Goal: Information Seeking & Learning: Learn about a topic

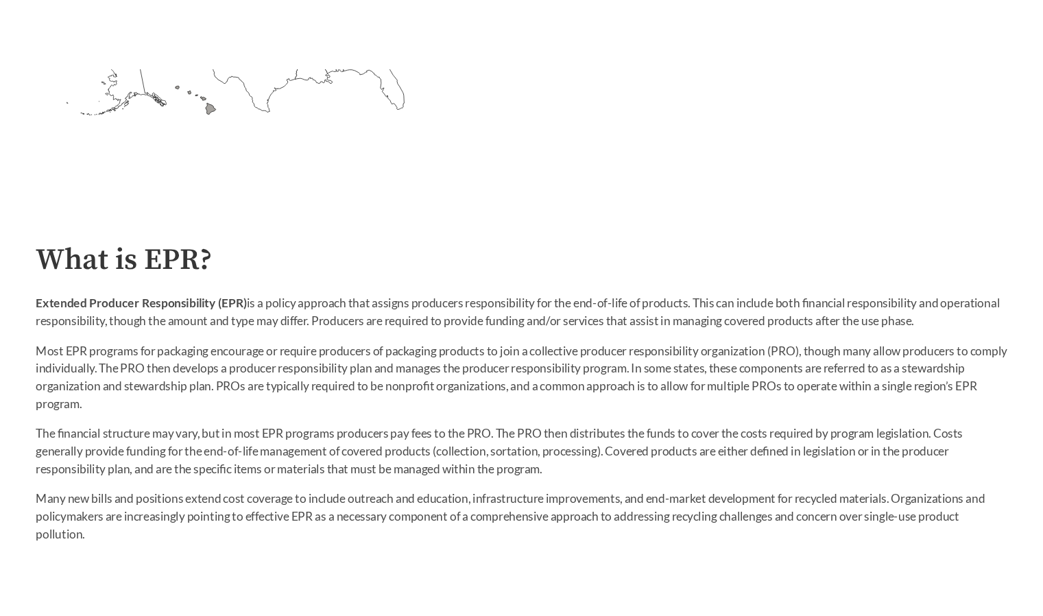
scroll to position [642, 0]
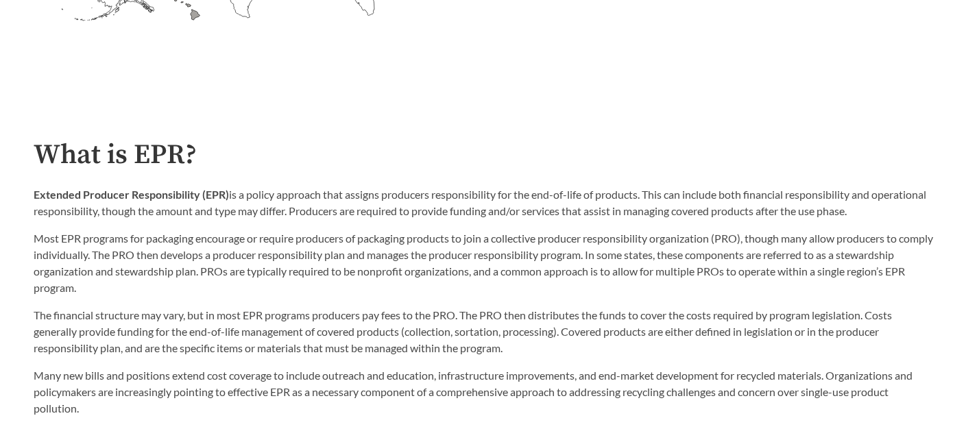
click at [56, 316] on p "The financial structure may vary, but in most EPR programs producers pay fees t…" at bounding box center [484, 331] width 900 height 49
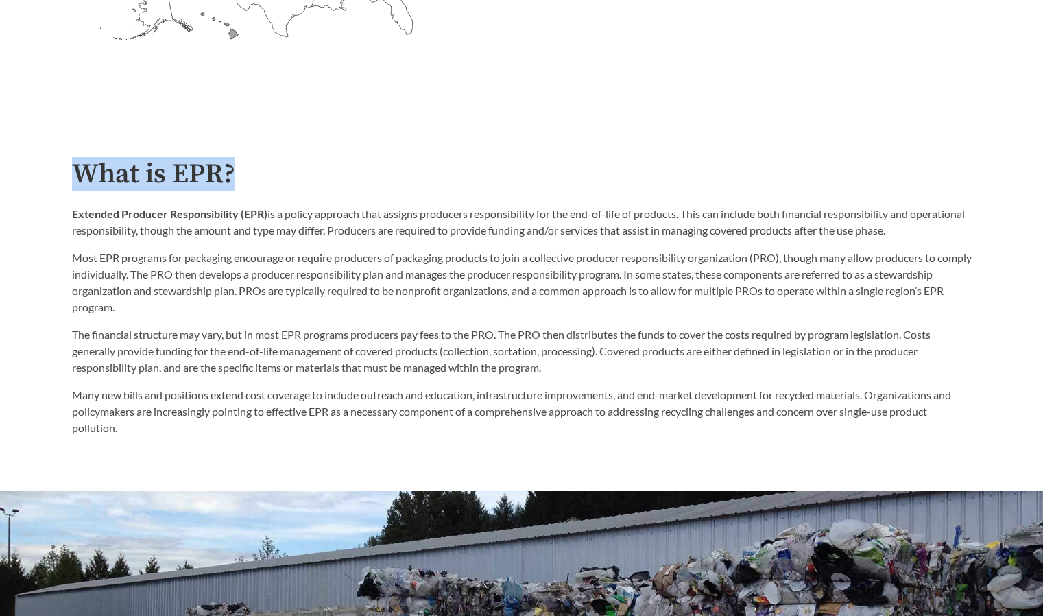
drag, startPoint x: 278, startPoint y: 178, endPoint x: 80, endPoint y: 174, distance: 197.5
click at [81, 174] on h2 "What is EPR?" at bounding box center [522, 174] width 900 height 31
copy h2 "What is EPR?"
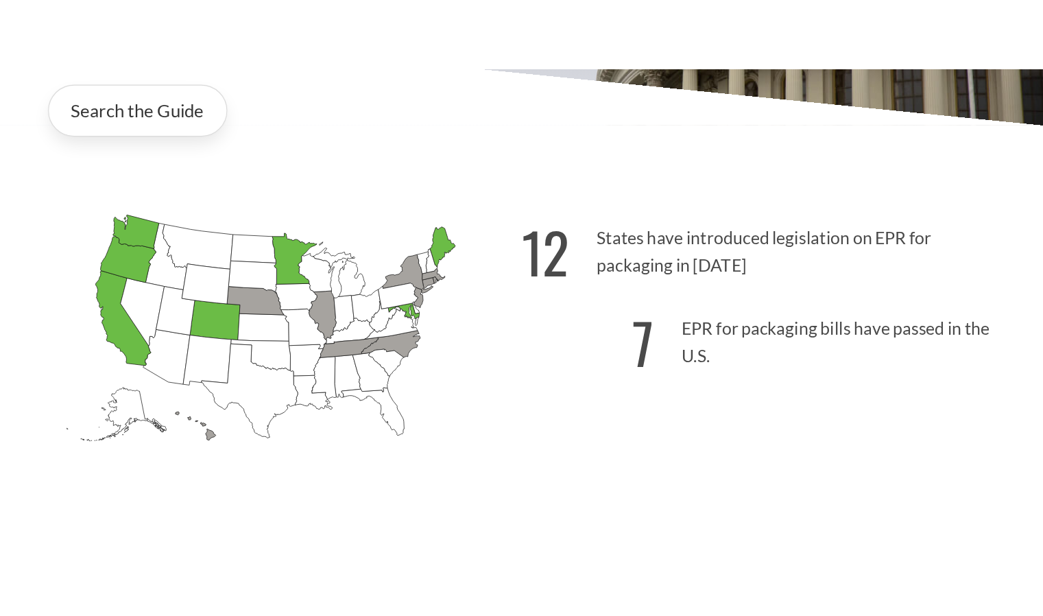
scroll to position [315, 0]
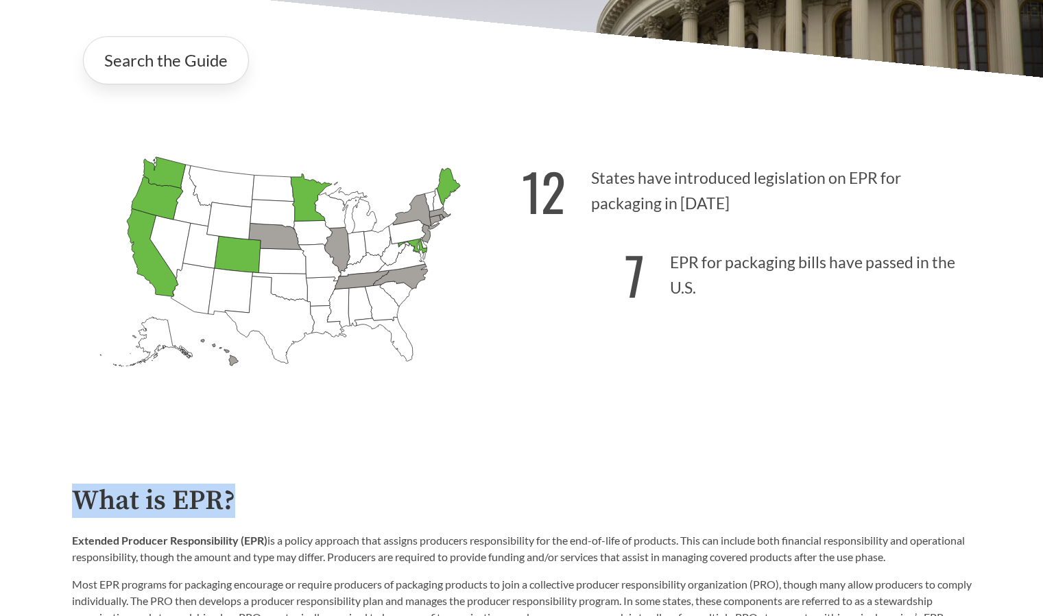
click at [227, 258] on icon "Colorado Passed: 1" at bounding box center [237, 254] width 47 height 37
click at [234, 258] on icon "Colorado Passed: 1" at bounding box center [237, 254] width 47 height 37
click at [158, 208] on icon "Oregon Passed: 1" at bounding box center [156, 198] width 51 height 43
click at [310, 200] on icon "Minnesota Passed: 1" at bounding box center [310, 197] width 41 height 47
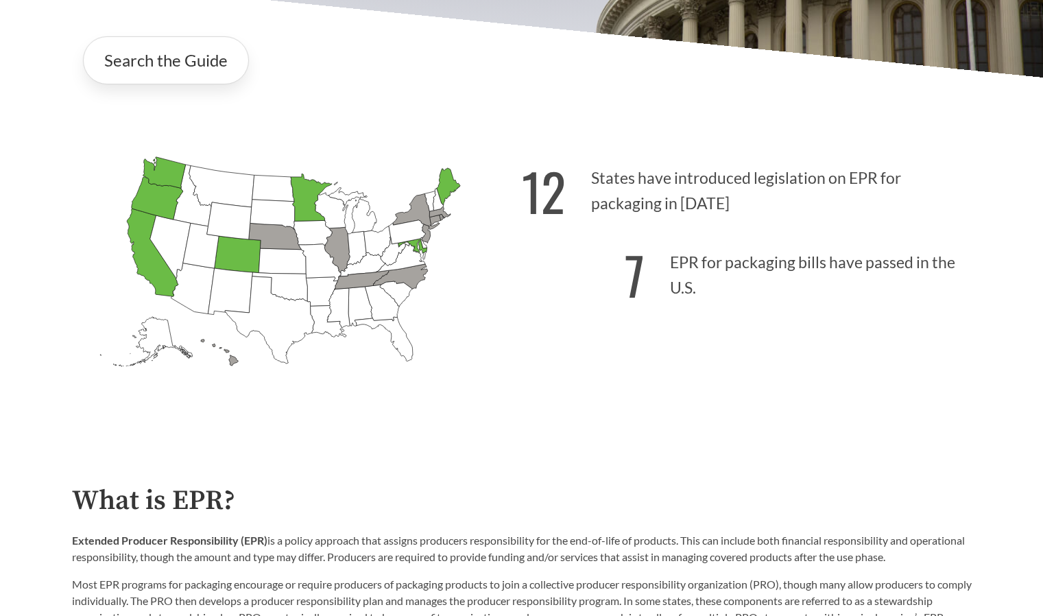
click at [432, 195] on icon "Vermont Introduced:" at bounding box center [429, 201] width 11 height 21
drag, startPoint x: 520, startPoint y: 198, endPoint x: 564, endPoint y: 200, distance: 43.2
click at [564, 199] on div "Alabama Introduced: Alaska Introduced: Arizona Introduced: Arkansas Introduced:…" at bounding box center [522, 271] width 922 height 318
click at [552, 197] on strong "12" at bounding box center [544, 191] width 44 height 76
drag, startPoint x: 522, startPoint y: 191, endPoint x: 560, endPoint y: 195, distance: 38.6
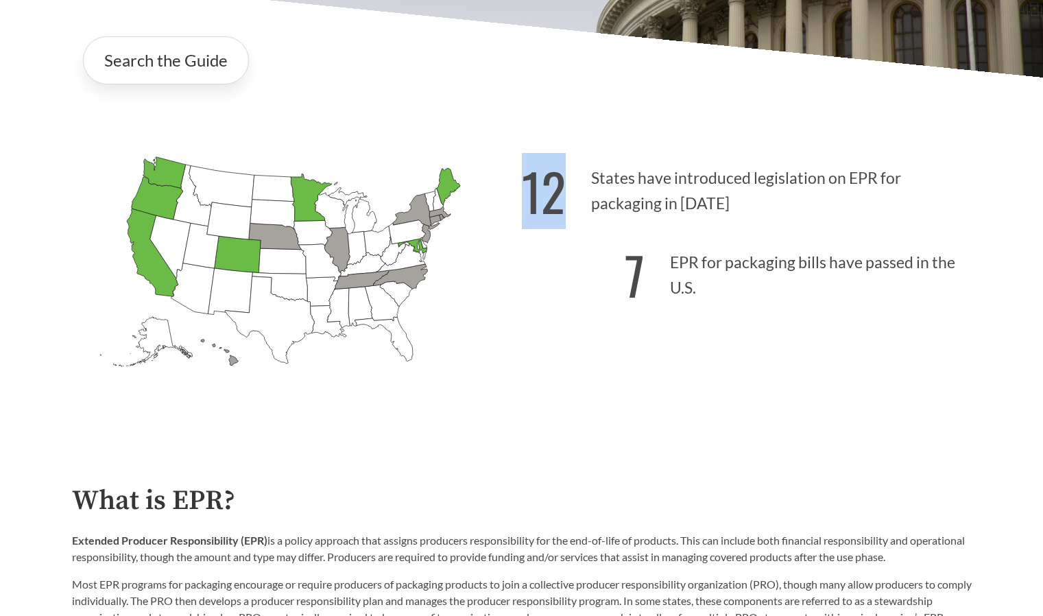
click at [560, 195] on strong "12" at bounding box center [544, 191] width 44 height 76
click at [145, 196] on icon "Oregon Passed: 1" at bounding box center [156, 198] width 51 height 43
drag, startPoint x: 564, startPoint y: 191, endPoint x: 524, endPoint y: 192, distance: 39.8
click at [524, 192] on strong "12" at bounding box center [544, 191] width 44 height 76
click at [151, 62] on link "Search the Guide" at bounding box center [166, 60] width 166 height 48
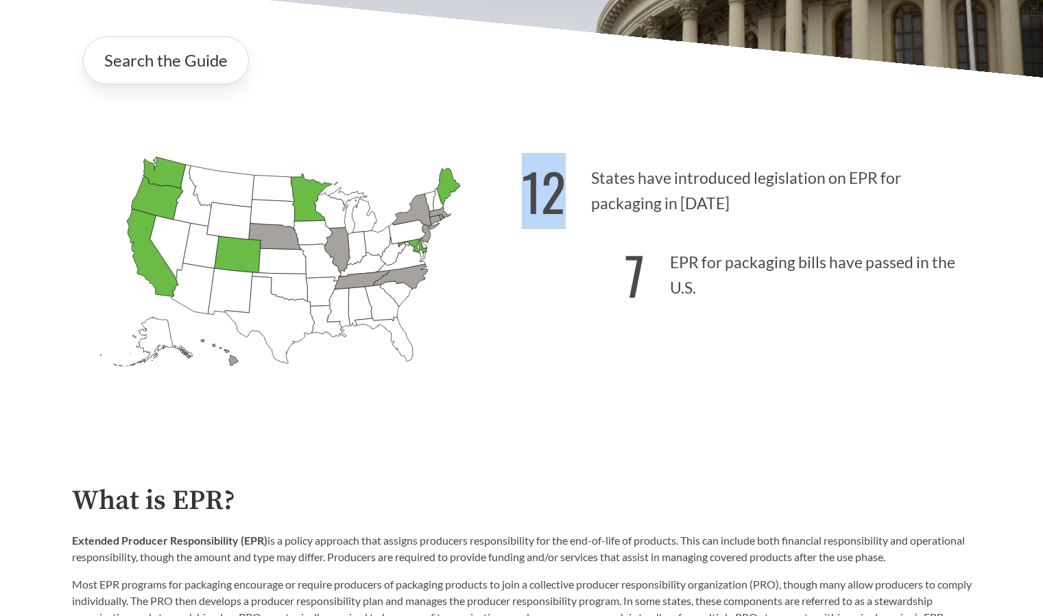
drag, startPoint x: 530, startPoint y: 200, endPoint x: 565, endPoint y: 200, distance: 35.0
click at [565, 200] on p "12 States have introduced legislation on EPR for packaging in 2025" at bounding box center [747, 187] width 450 height 84
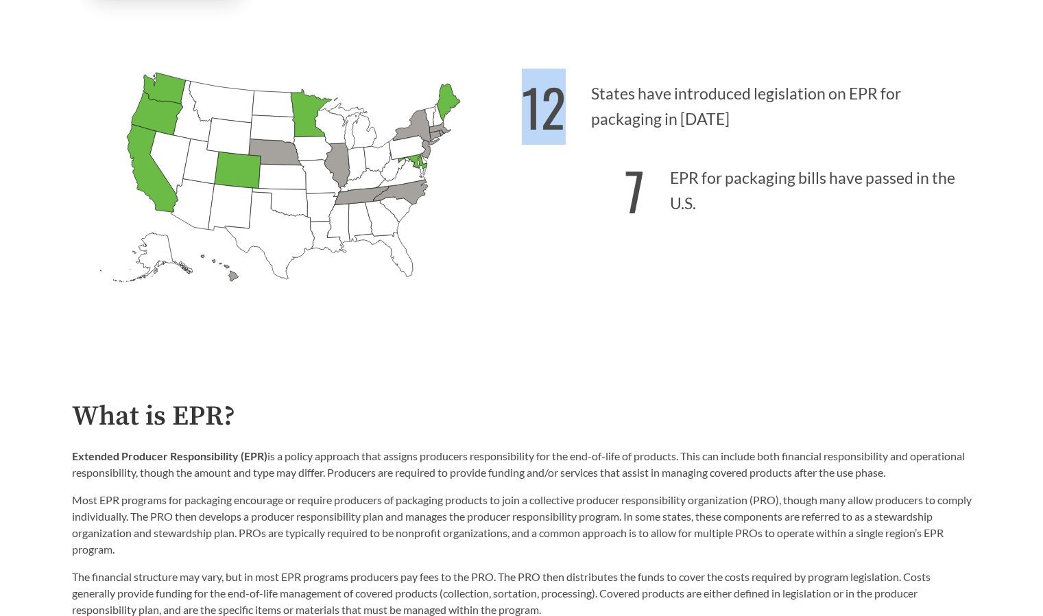
scroll to position [400, 0]
drag, startPoint x: 629, startPoint y: 184, endPoint x: 579, endPoint y: 198, distance: 51.9
click at [579, 198] on p "7 EPR for packaging bills have passed in the U.S." at bounding box center [747, 186] width 450 height 84
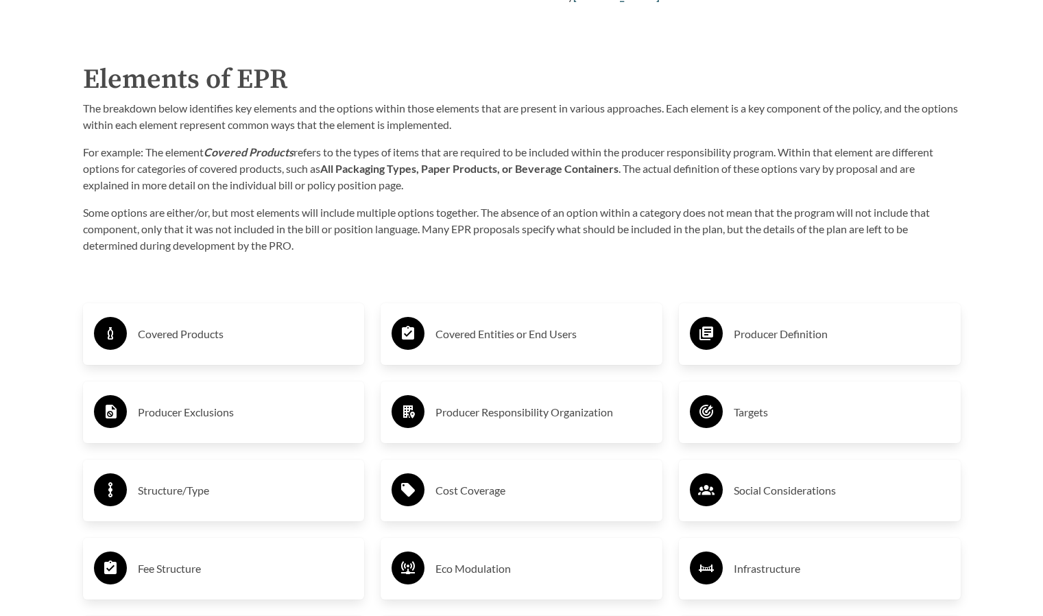
scroll to position [2130, 0]
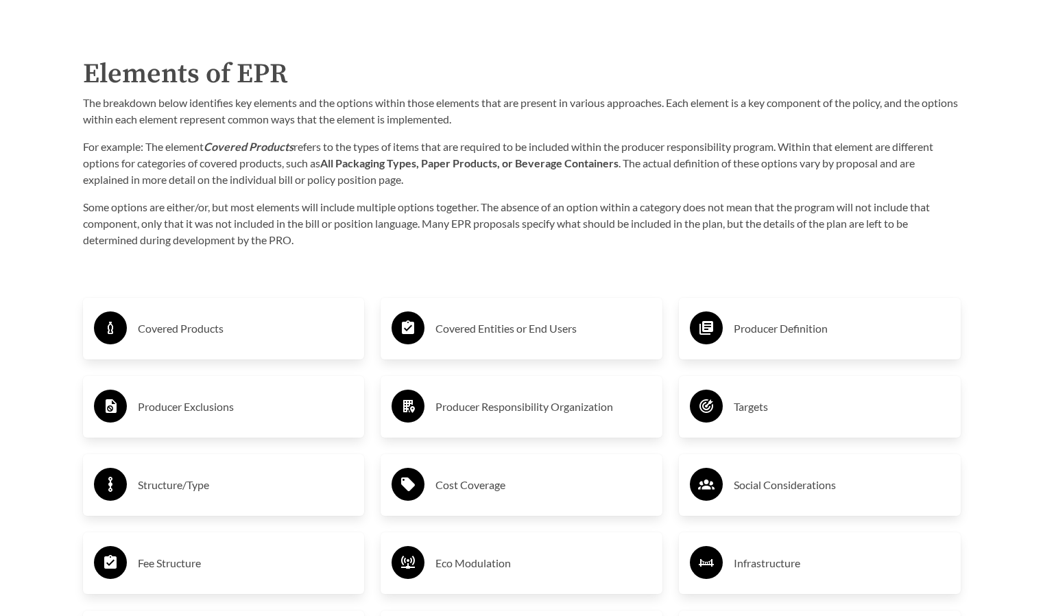
click at [211, 317] on div "Covered Products" at bounding box center [224, 329] width 260 height 40
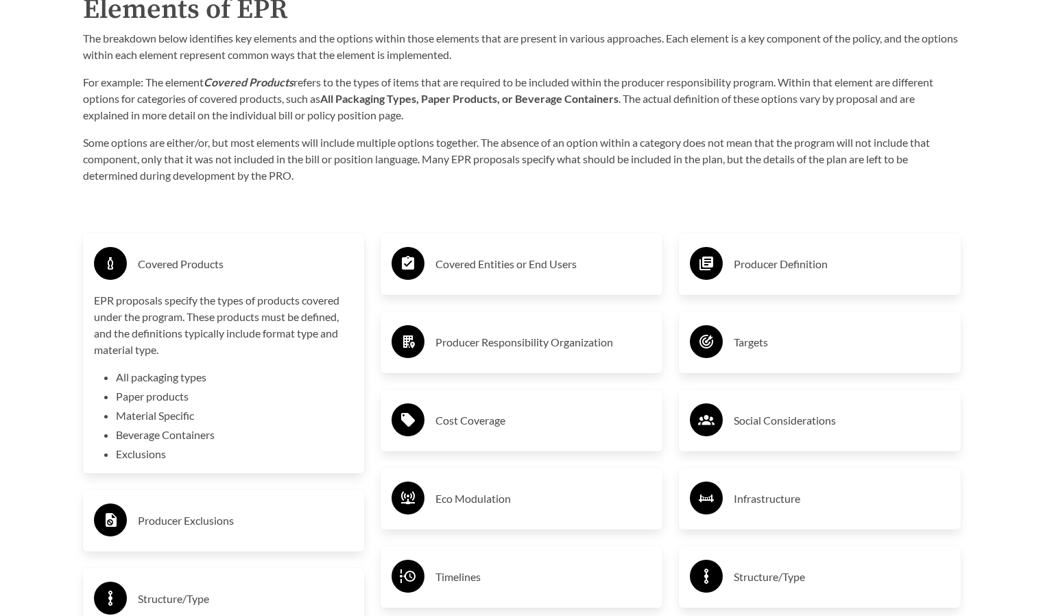
scroll to position [2214, 0]
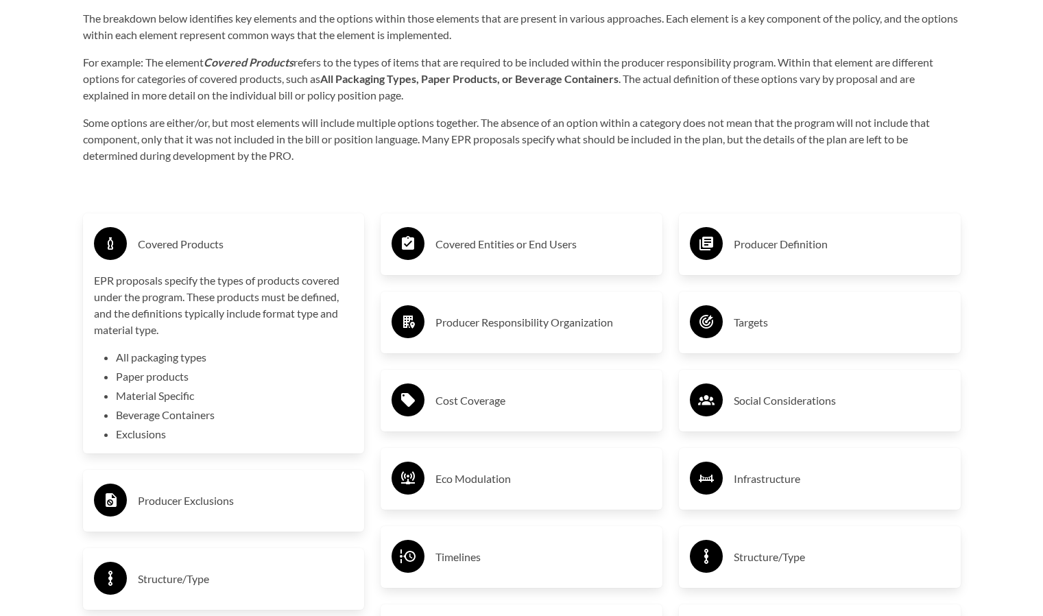
click at [416, 185] on div "Purpose of the Guide EPR for packaging and paper products is gaining attention …" at bounding box center [522, 308] width 922 height 2006
click at [202, 237] on h3 "Covered Products" at bounding box center [246, 244] width 216 height 22
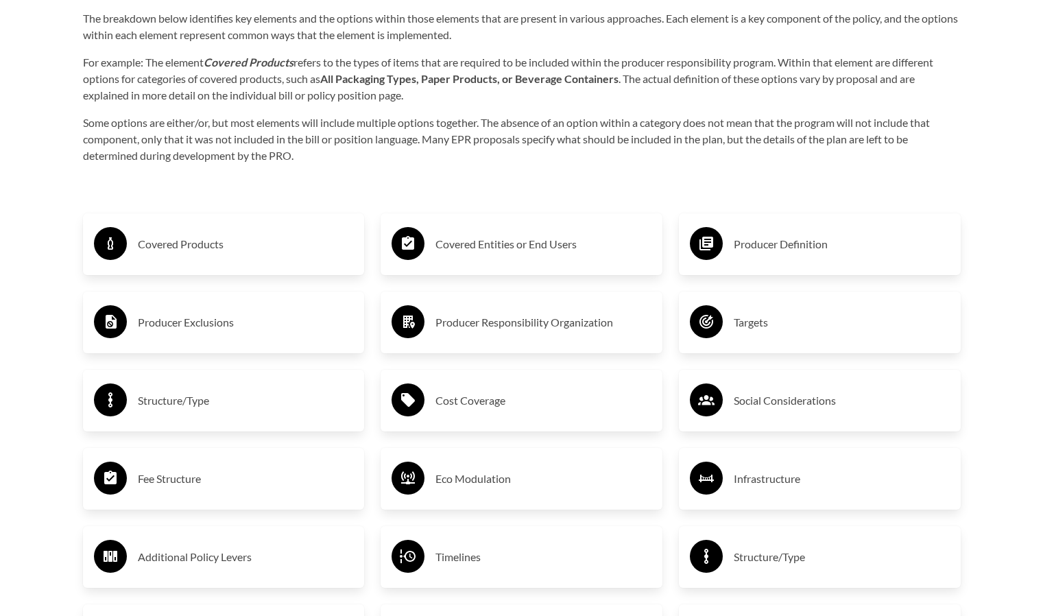
click at [309, 152] on p "Some options are either/or, but most elements will include multiple options tog…" at bounding box center [522, 139] width 878 height 49
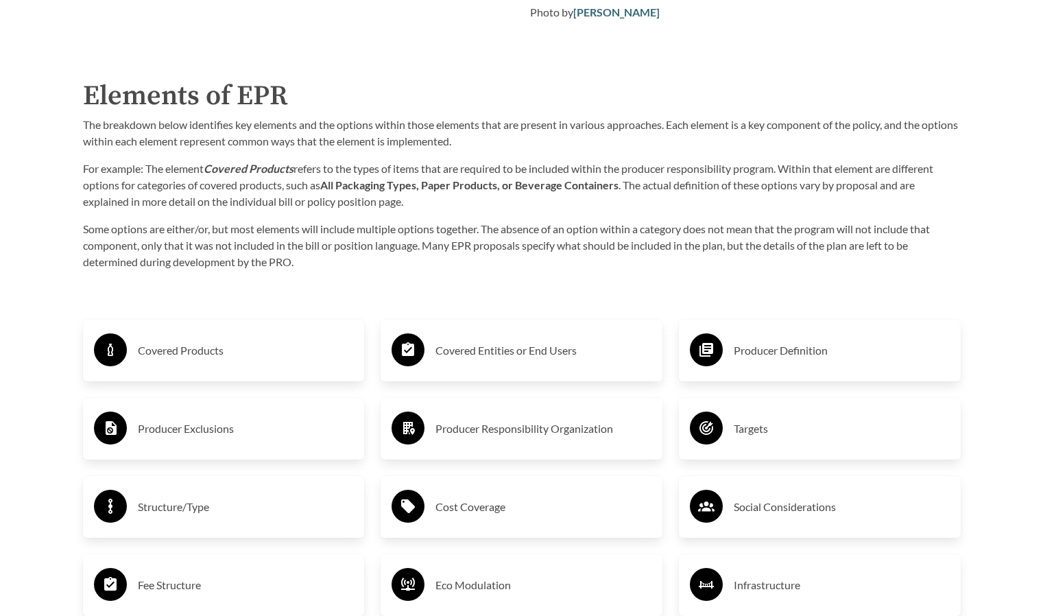
scroll to position [2095, 0]
